Goal: Task Accomplishment & Management: Manage account settings

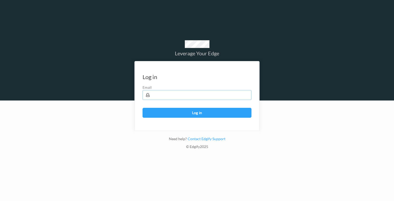
click at [189, 99] on input "text" at bounding box center [197, 95] width 109 height 10
type input "[EMAIL_ADDRESS]"
click at [214, 108] on button "Log in" at bounding box center [197, 113] width 109 height 10
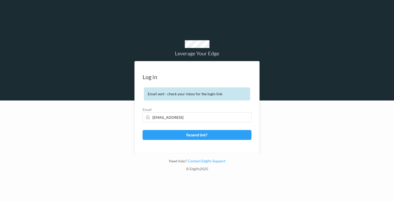
click at [348, 21] on div at bounding box center [197, 50] width 394 height 100
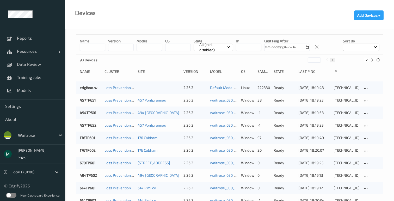
click at [39, 139] on div "waitrose" at bounding box center [40, 135] width 50 height 10
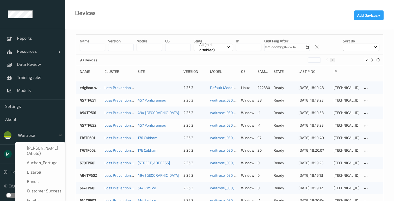
scroll to position [100, 0]
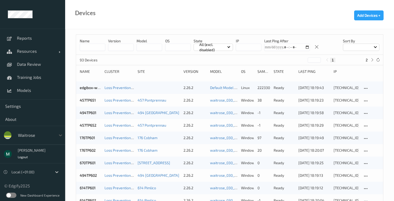
click at [35, 134] on div at bounding box center [35, 135] width 35 height 6
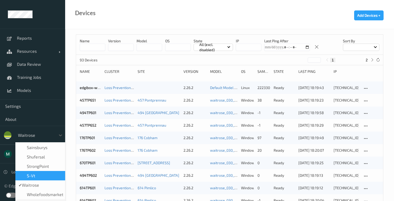
scroll to position [0, 0]
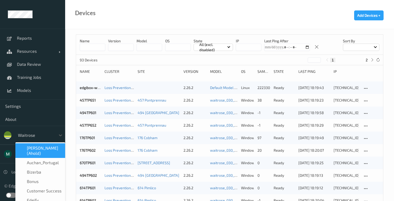
click at [45, 131] on div "waitrose" at bounding box center [35, 135] width 40 height 8
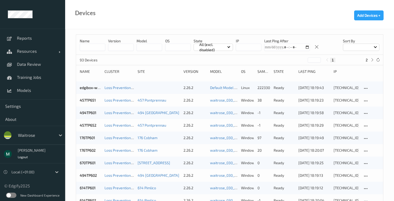
click at [24, 133] on div at bounding box center [35, 135] width 35 height 6
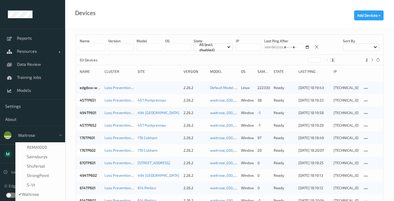
scroll to position [130, 0]
